Goal: Information Seeking & Learning: Check status

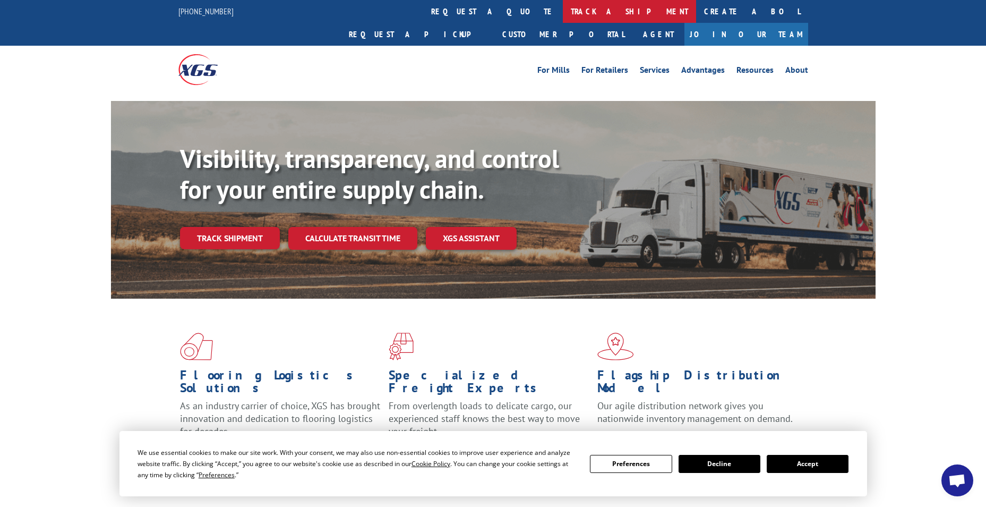
click at [563, 12] on link "track a shipment" at bounding box center [629, 11] width 133 height 23
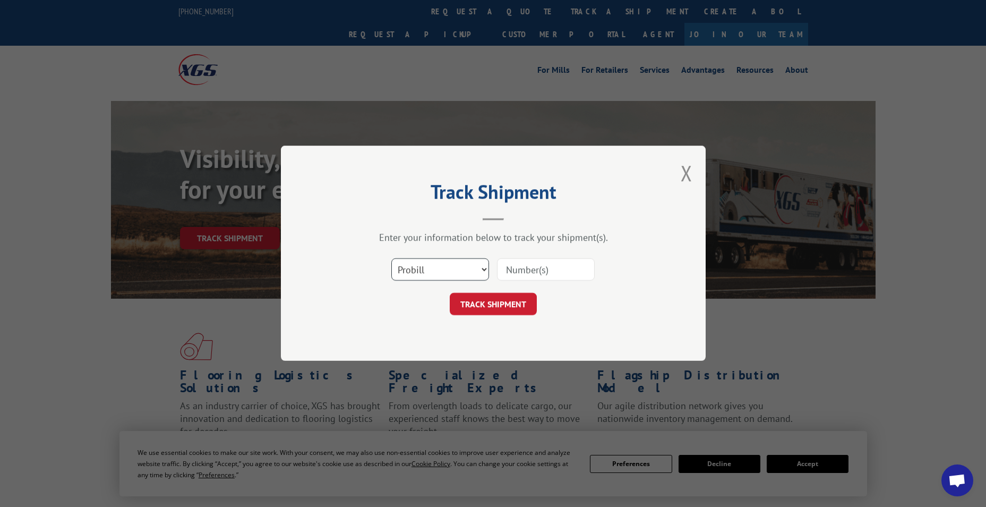
drag, startPoint x: 421, startPoint y: 280, endPoint x: 415, endPoint y: 275, distance: 7.9
click at [421, 280] on select "Select category... Probill BOL PO" at bounding box center [440, 270] width 98 height 22
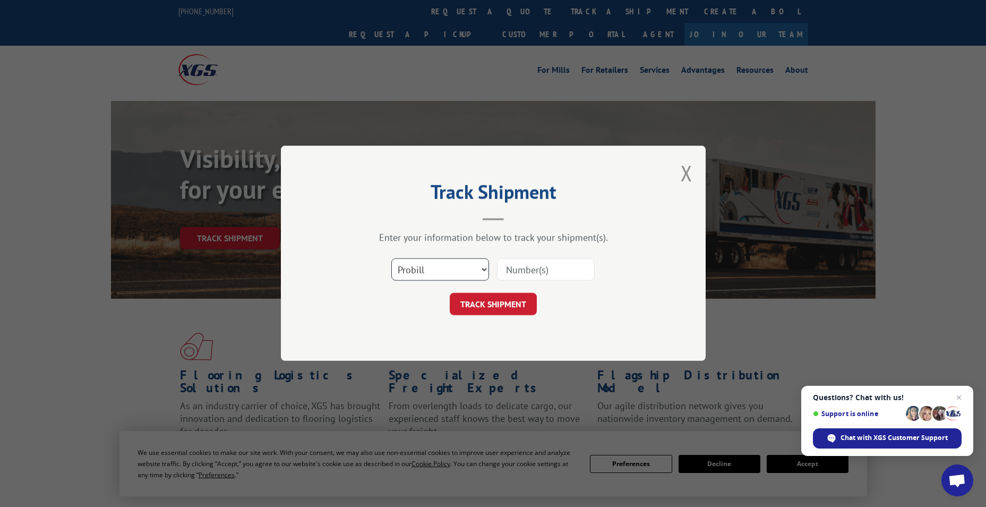
select select "po"
click at [391, 259] on select "Select category... Probill BOL PO" at bounding box center [440, 270] width 98 height 22
click at [519, 279] on input at bounding box center [546, 270] width 98 height 22
paste input "83531073"
type input "83531073"
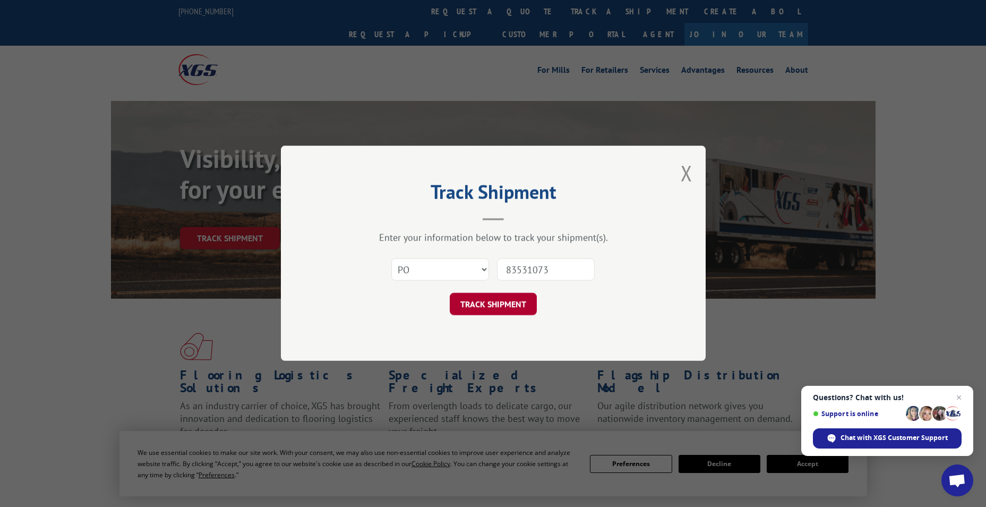
click at [492, 305] on button "TRACK SHIPMENT" at bounding box center [493, 304] width 87 height 22
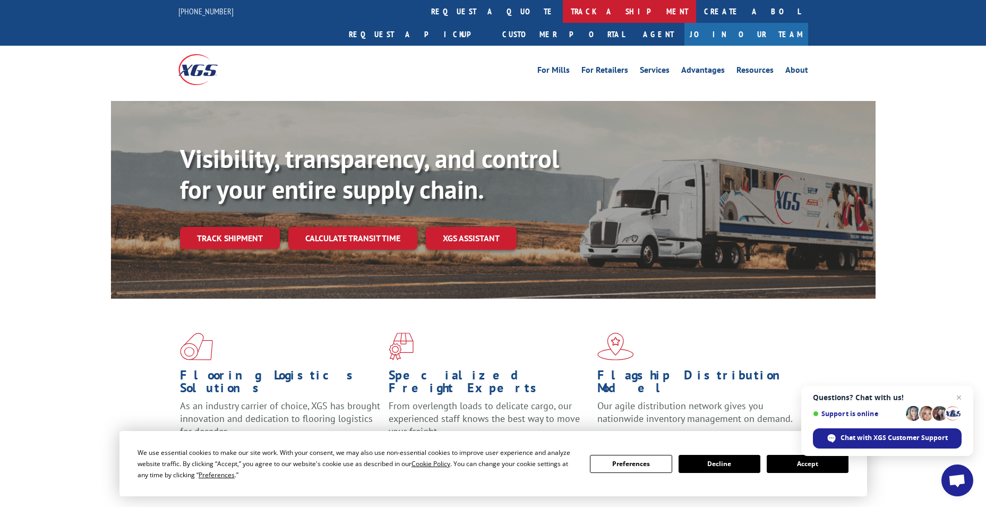
click at [563, 12] on link "track a shipment" at bounding box center [629, 11] width 133 height 23
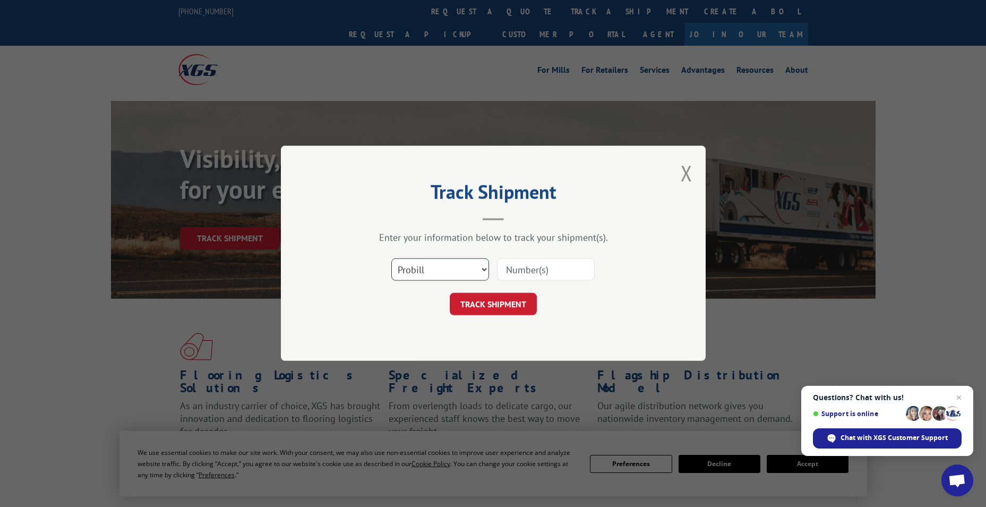
drag, startPoint x: 406, startPoint y: 271, endPoint x: 404, endPoint y: 280, distance: 9.3
click at [406, 271] on select "Select category... Probill BOL PO" at bounding box center [440, 270] width 98 height 22
select select "po"
click at [391, 259] on select "Select category... Probill BOL PO" at bounding box center [440, 270] width 98 height 22
click at [526, 269] on input at bounding box center [546, 270] width 98 height 22
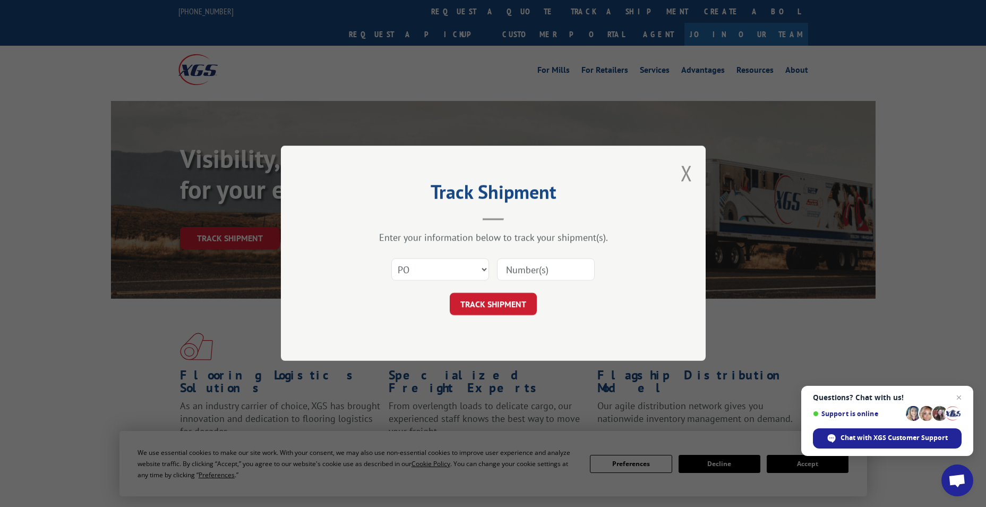
paste input "83531116"
type input "83531116"
click at [508, 306] on button "TRACK SHIPMENT" at bounding box center [493, 304] width 87 height 22
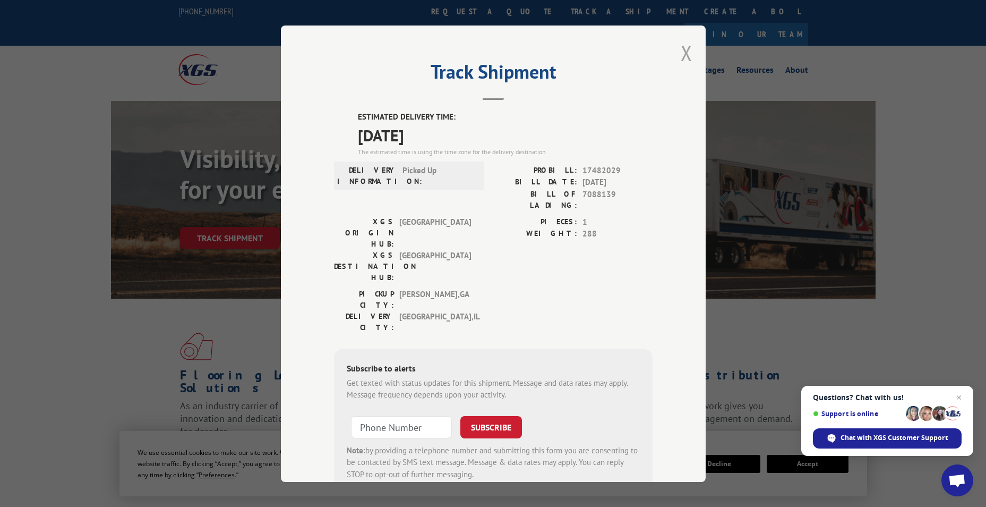
click at [681, 53] on button "Close modal" at bounding box center [687, 53] width 12 height 28
